Goal: Transaction & Acquisition: Purchase product/service

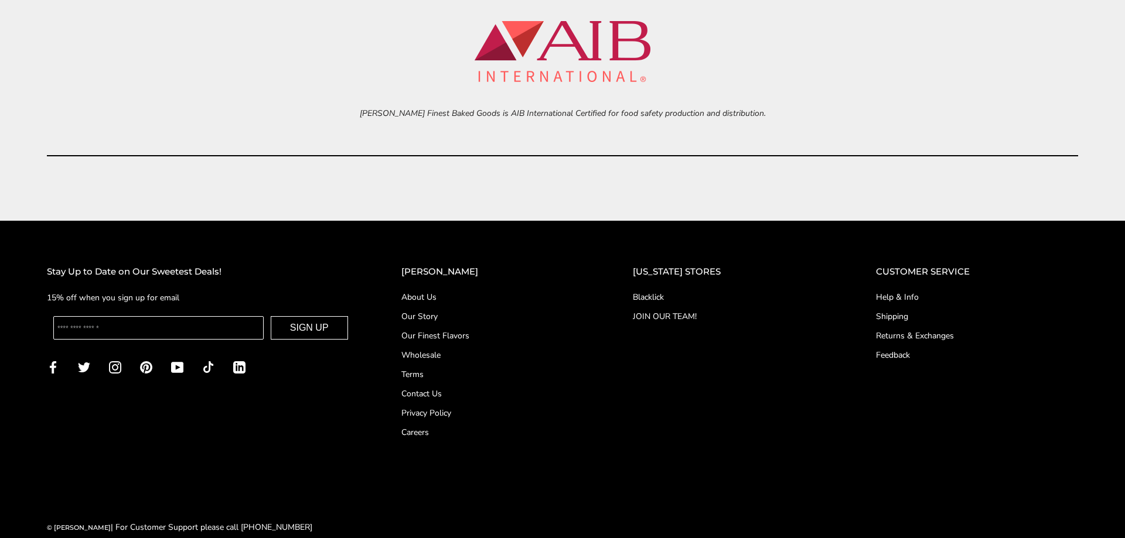
scroll to position [5472, 0]
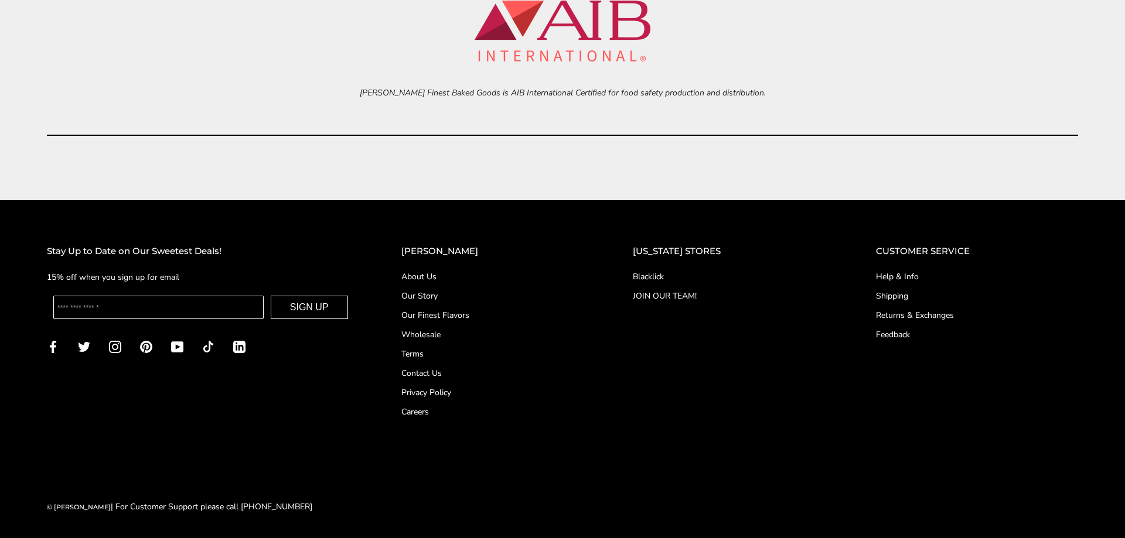
click at [445, 273] on link "About Us" at bounding box center [493, 277] width 185 height 12
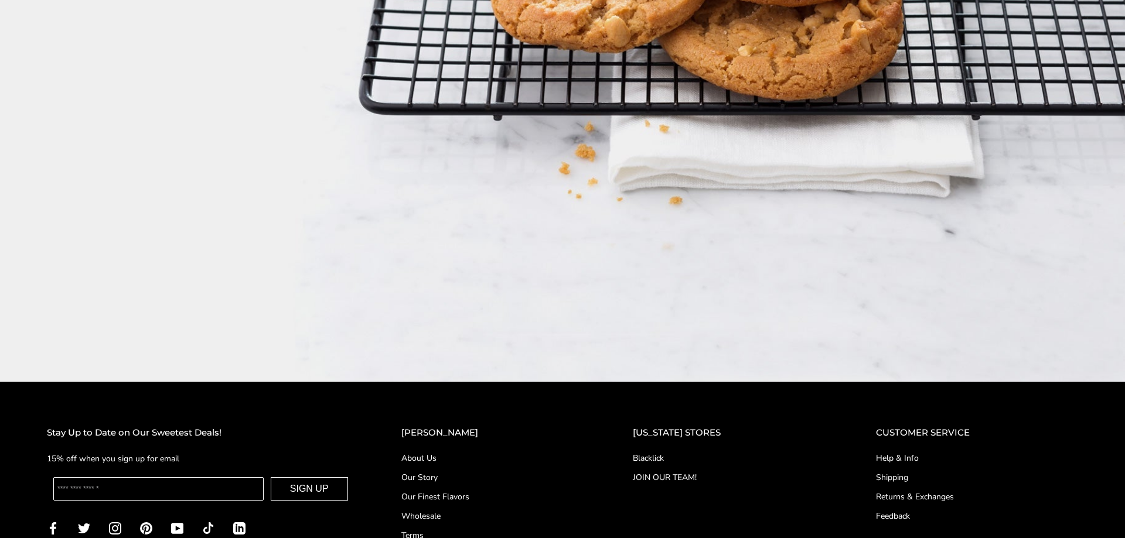
scroll to position [2133, 0]
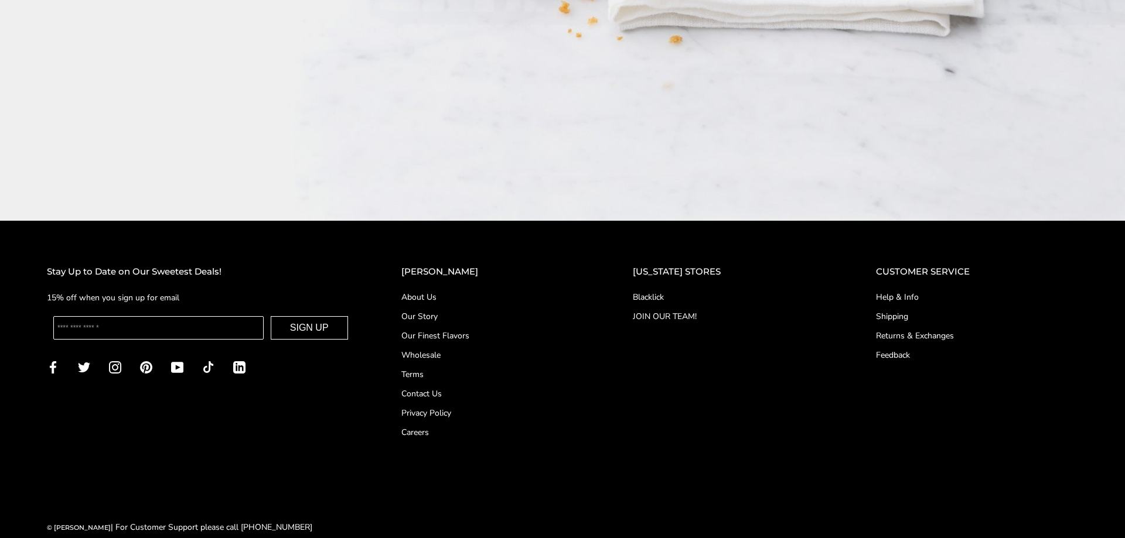
click at [442, 388] on link "Contact Us" at bounding box center [493, 394] width 185 height 12
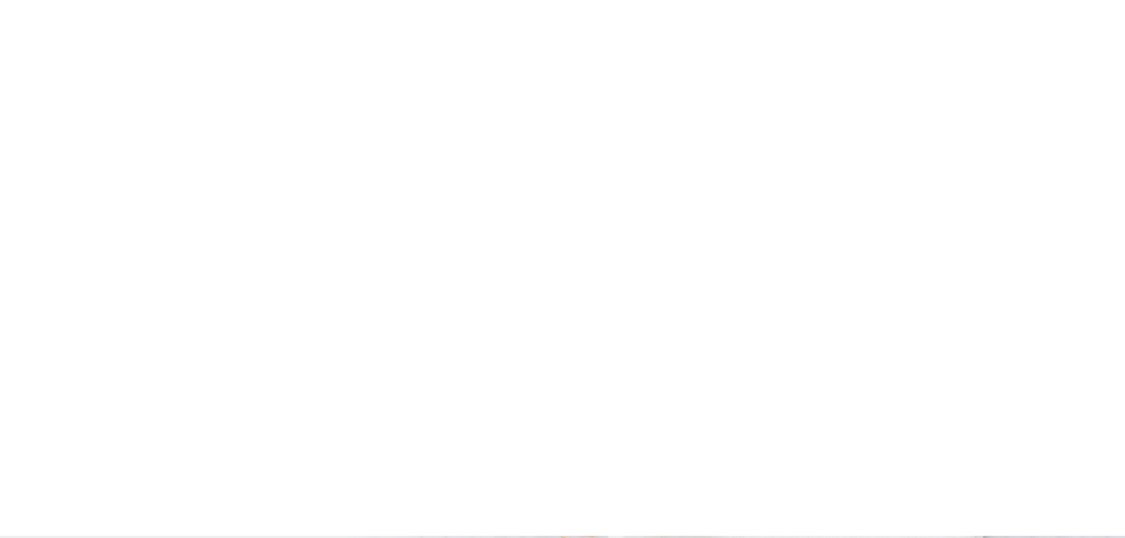
scroll to position [1597, 0]
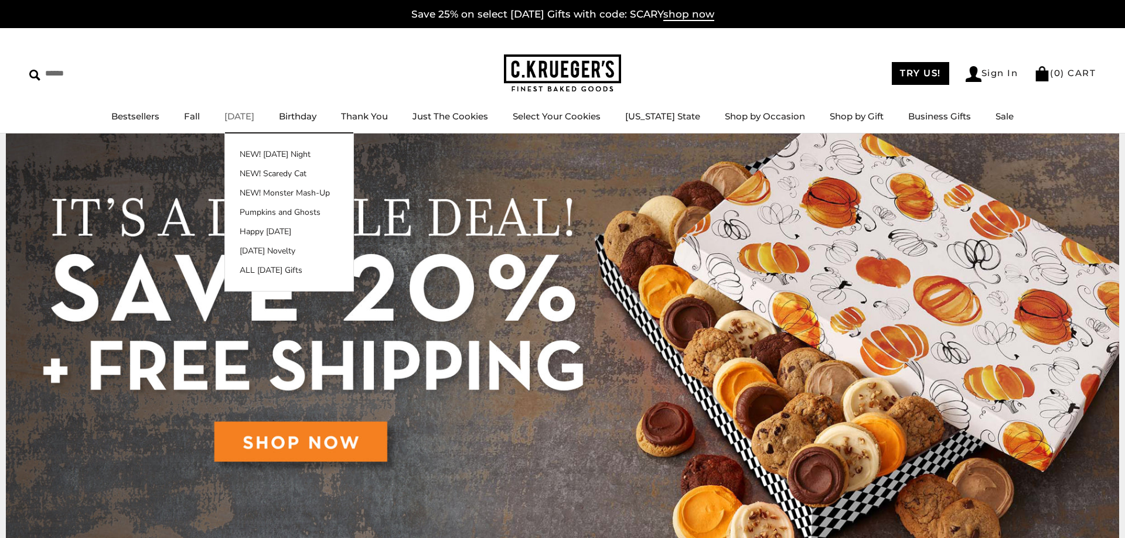
click at [254, 120] on link "[DATE]" at bounding box center [239, 116] width 30 height 11
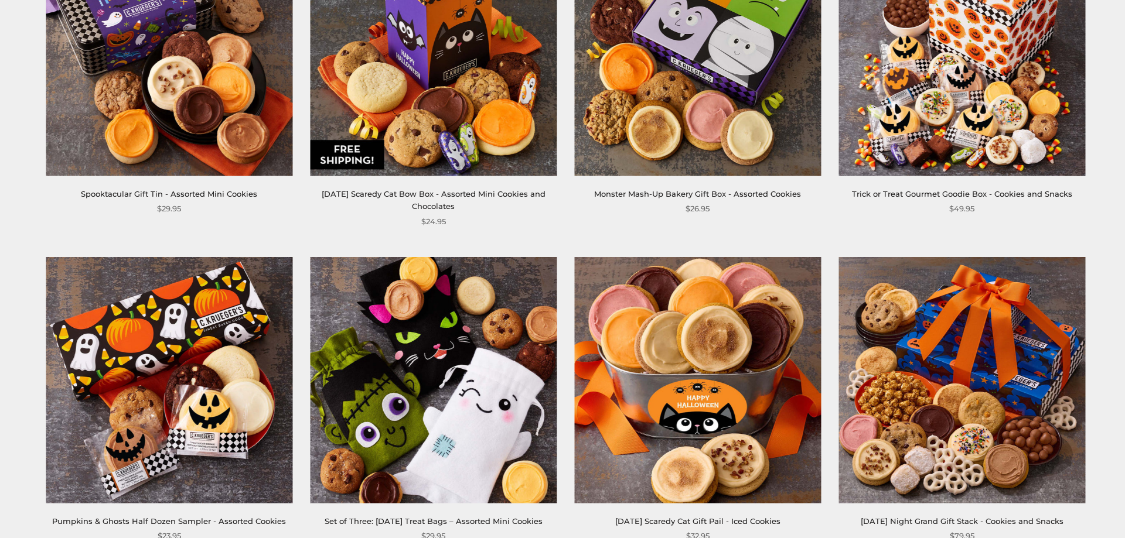
scroll to position [1494, 0]
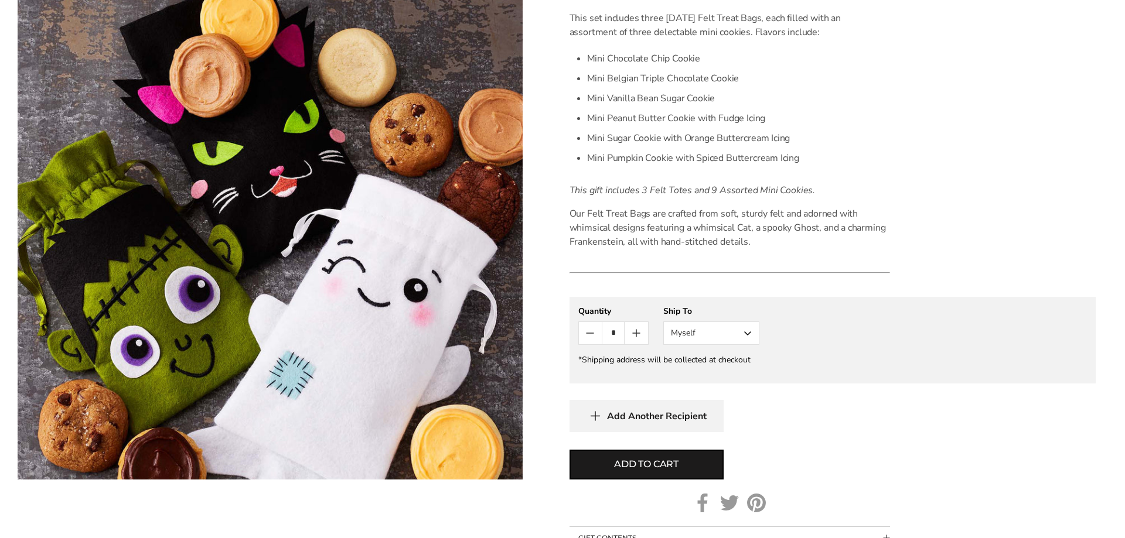
scroll to position [418, 0]
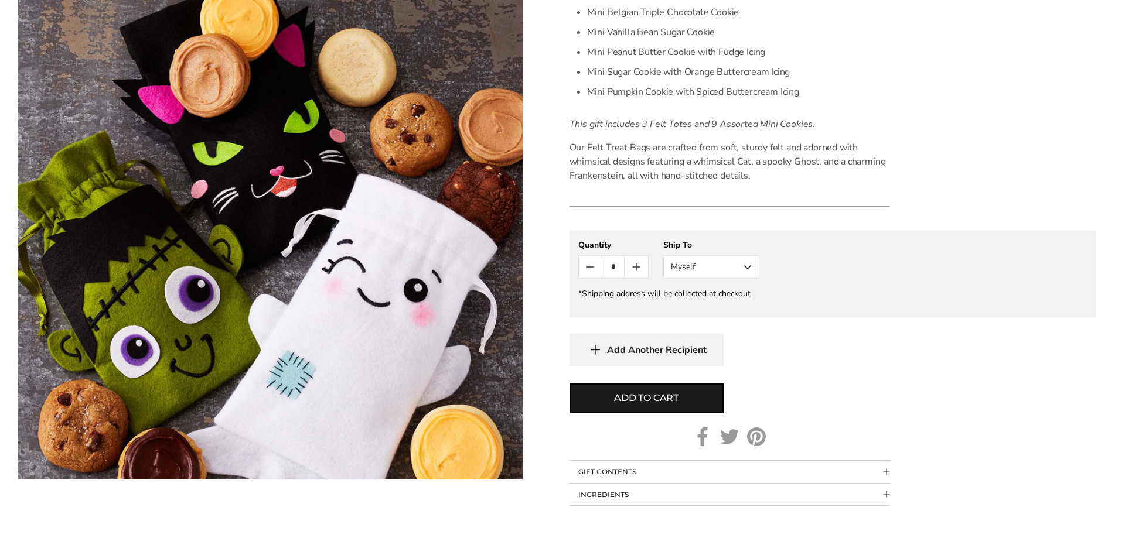
click at [747, 273] on button "Myself" at bounding box center [711, 266] width 96 height 23
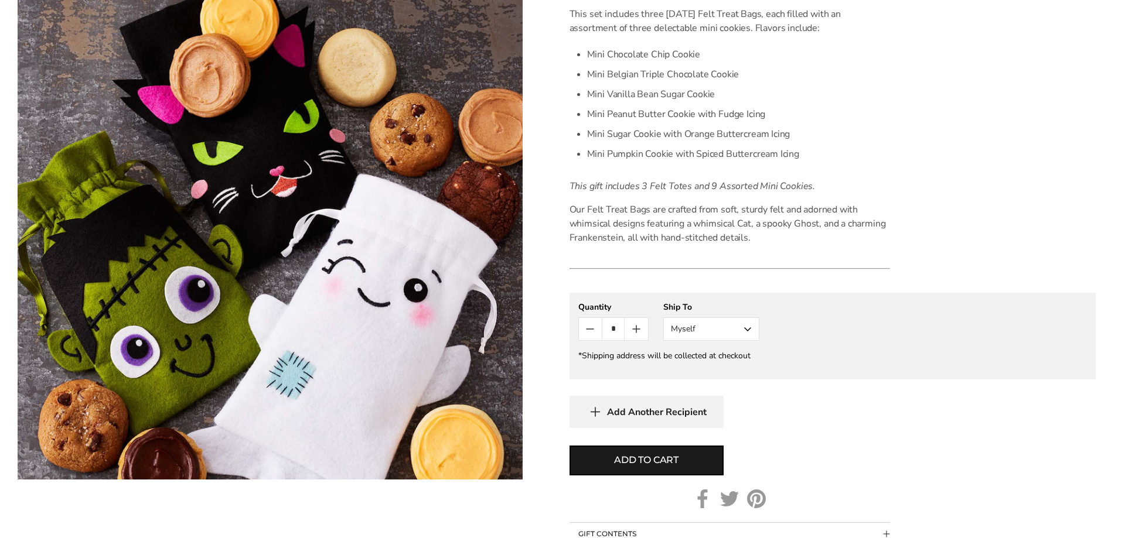
scroll to position [0, 0]
